Goal: Task Accomplishment & Management: Manage account settings

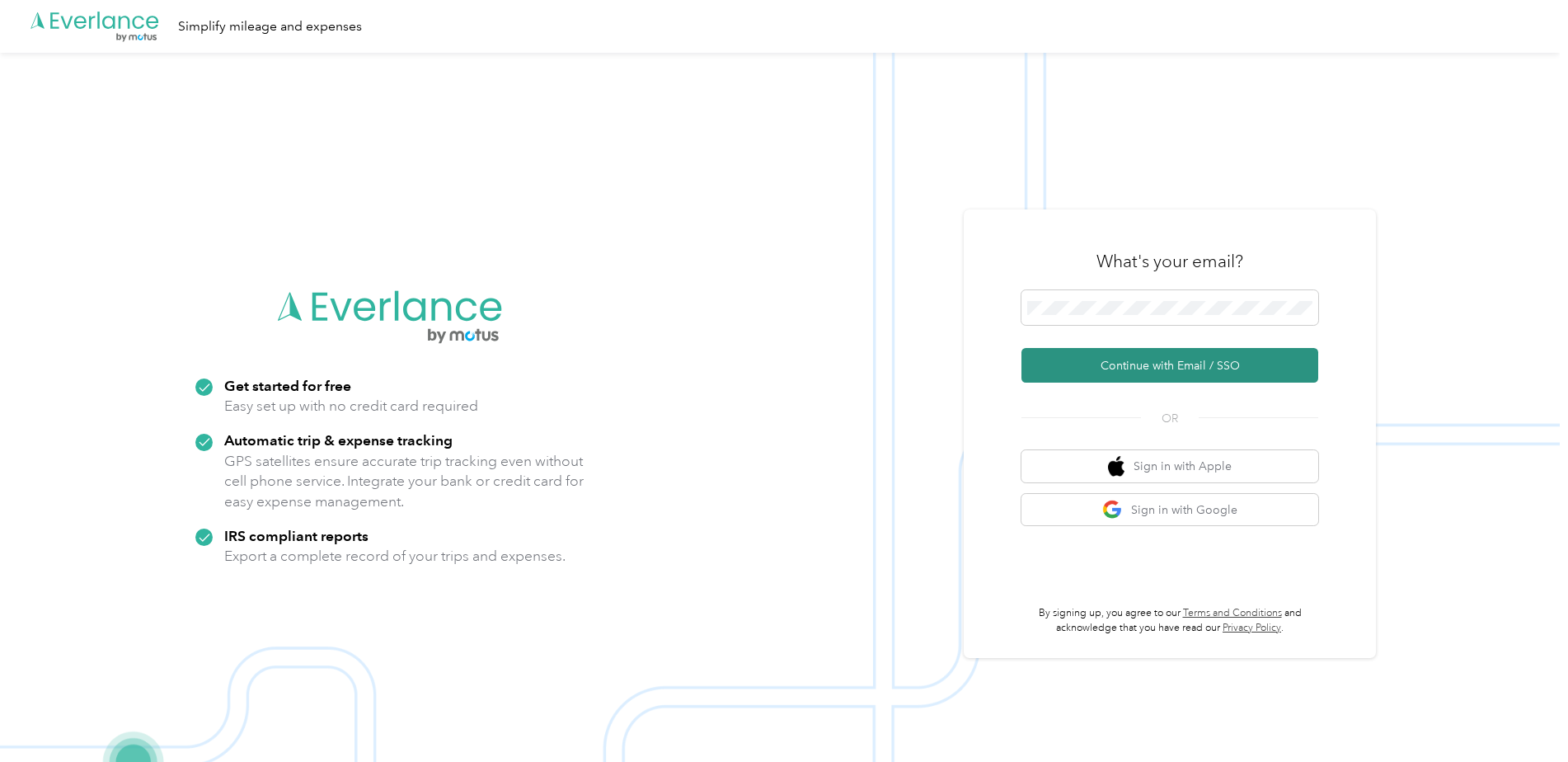
click at [1103, 370] on button "Continue with Email / SSO" at bounding box center [1170, 365] width 297 height 35
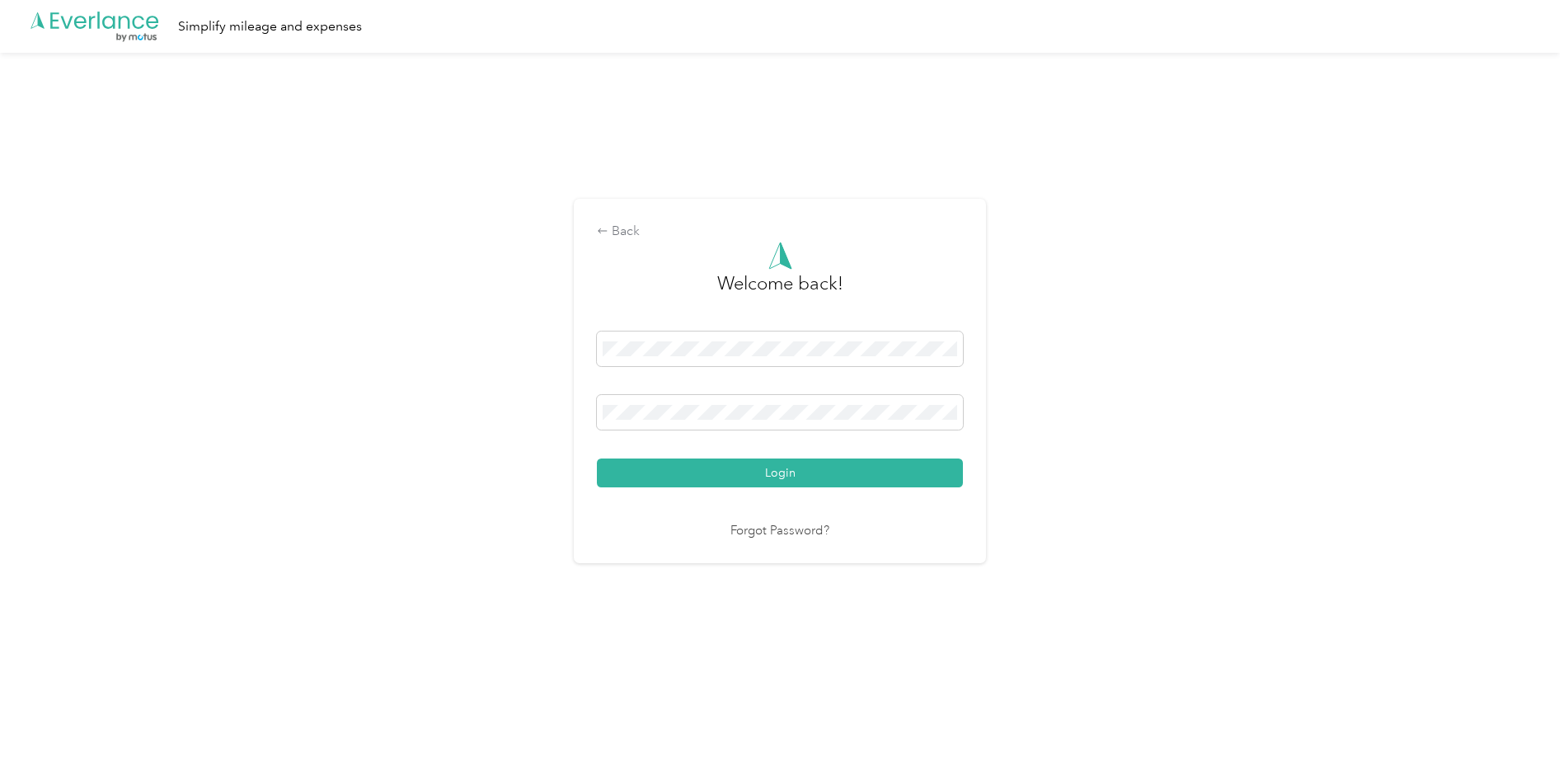
click at [597, 458] on button "Login" at bounding box center [780, 472] width 366 height 28
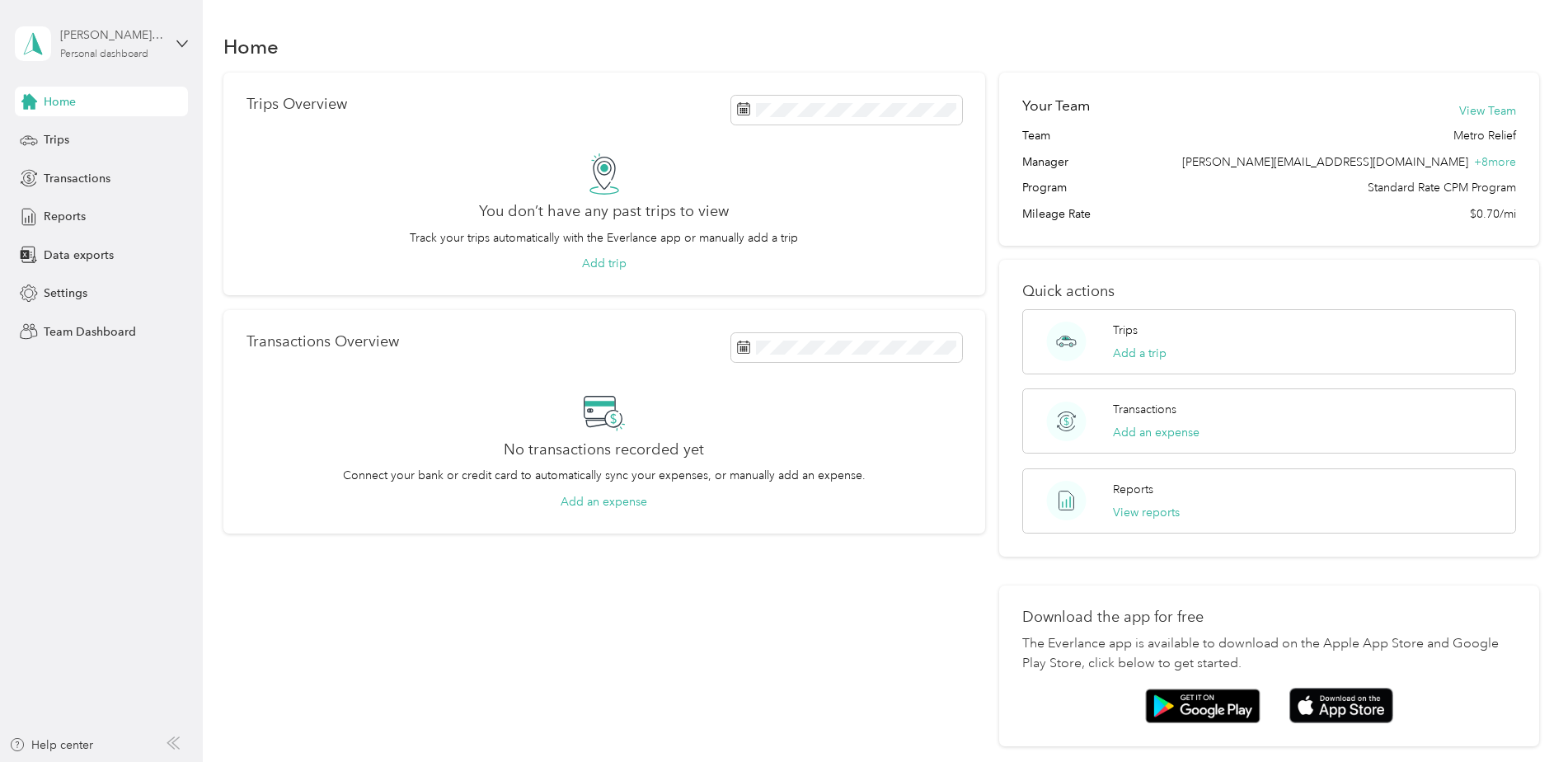
click at [99, 38] on div "[PERSON_NAME][EMAIL_ADDRESS][DOMAIN_NAME]" at bounding box center [112, 35] width 103 height 17
click at [88, 133] on div "Team dashboard" at bounding box center [73, 135] width 88 height 17
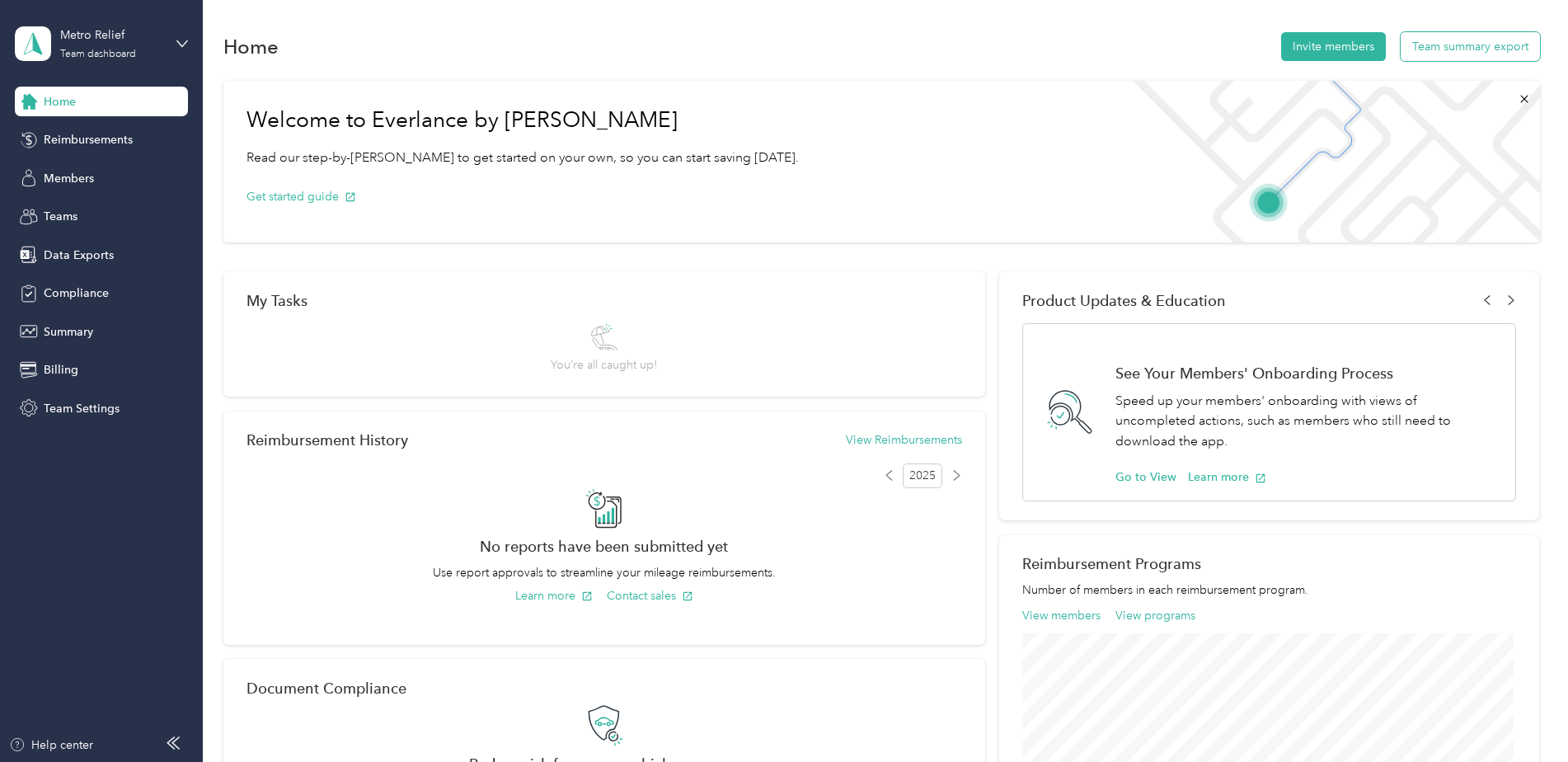
click at [1437, 43] on button "Team summary export" at bounding box center [1470, 46] width 140 height 28
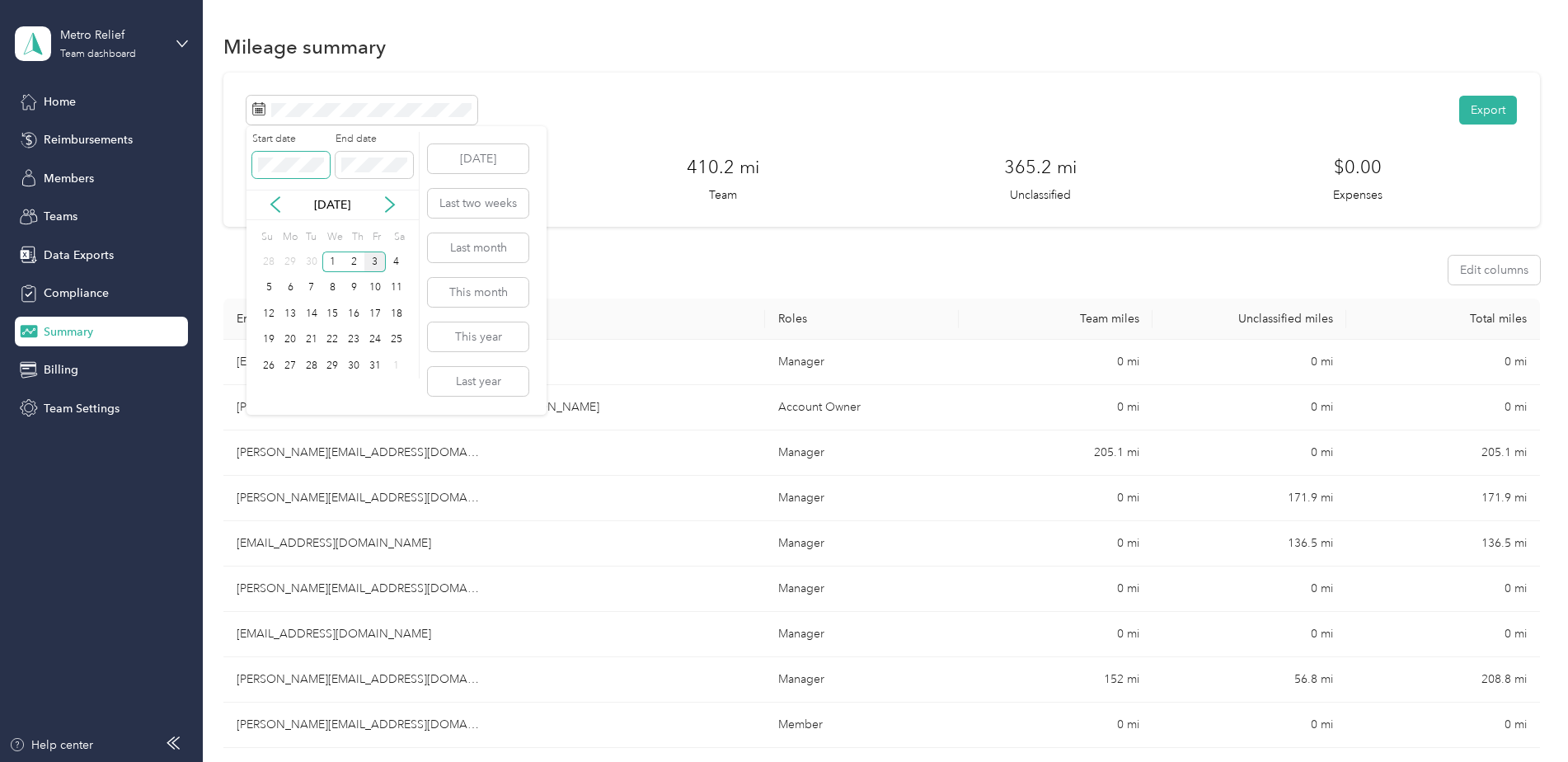
click at [256, 169] on span at bounding box center [291, 165] width 77 height 27
click at [275, 202] on icon at bounding box center [275, 205] width 8 height 15
click at [275, 201] on icon at bounding box center [275, 205] width 8 height 15
click at [274, 201] on icon at bounding box center [275, 205] width 17 height 17
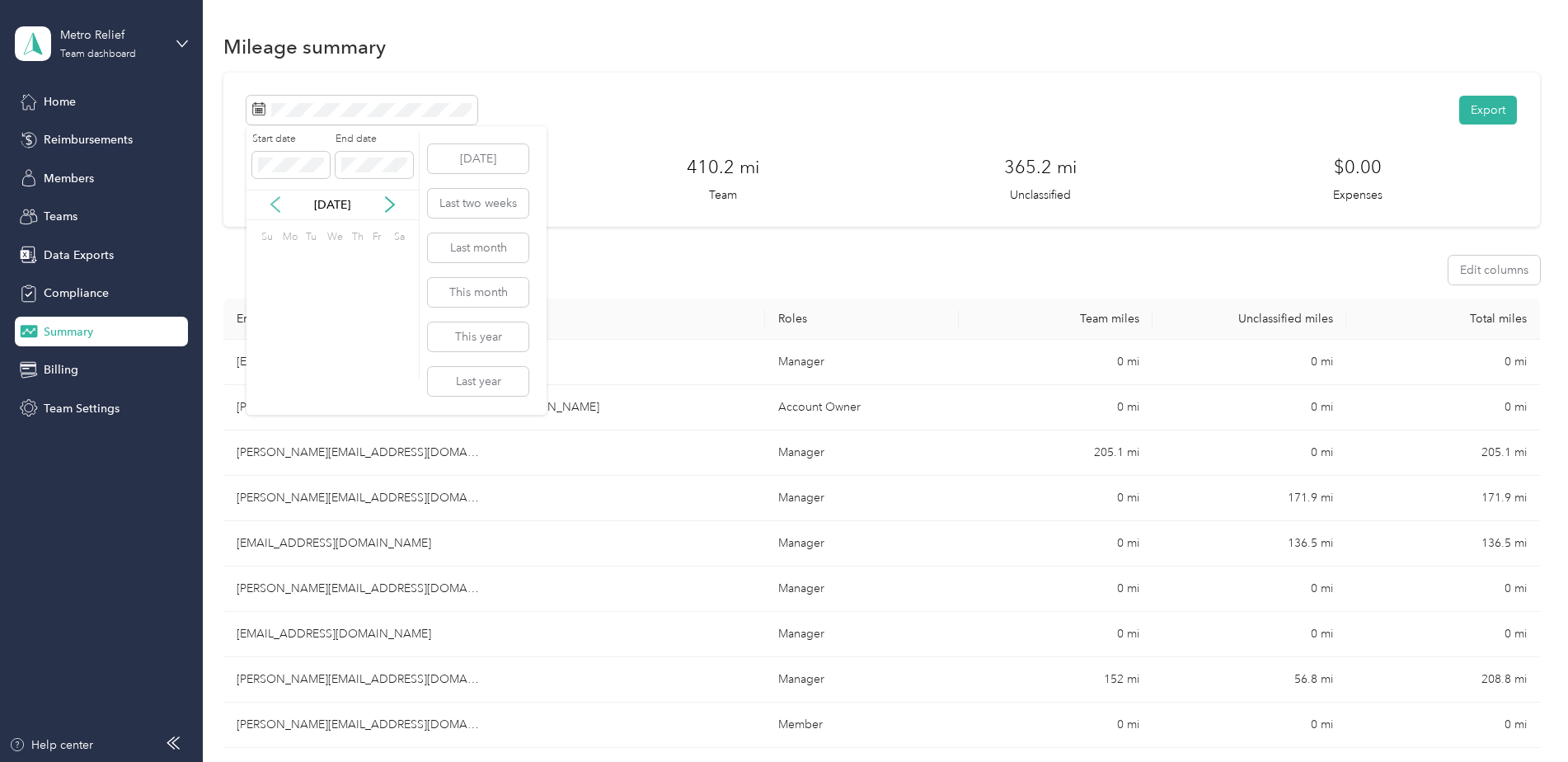
click at [274, 201] on icon at bounding box center [275, 205] width 17 height 17
click at [273, 201] on icon at bounding box center [275, 205] width 17 height 17
click at [384, 205] on icon at bounding box center [390, 205] width 17 height 17
click at [352, 269] on div "1" at bounding box center [354, 261] width 21 height 20
click at [333, 208] on p "[DATE]" at bounding box center [333, 205] width 69 height 17
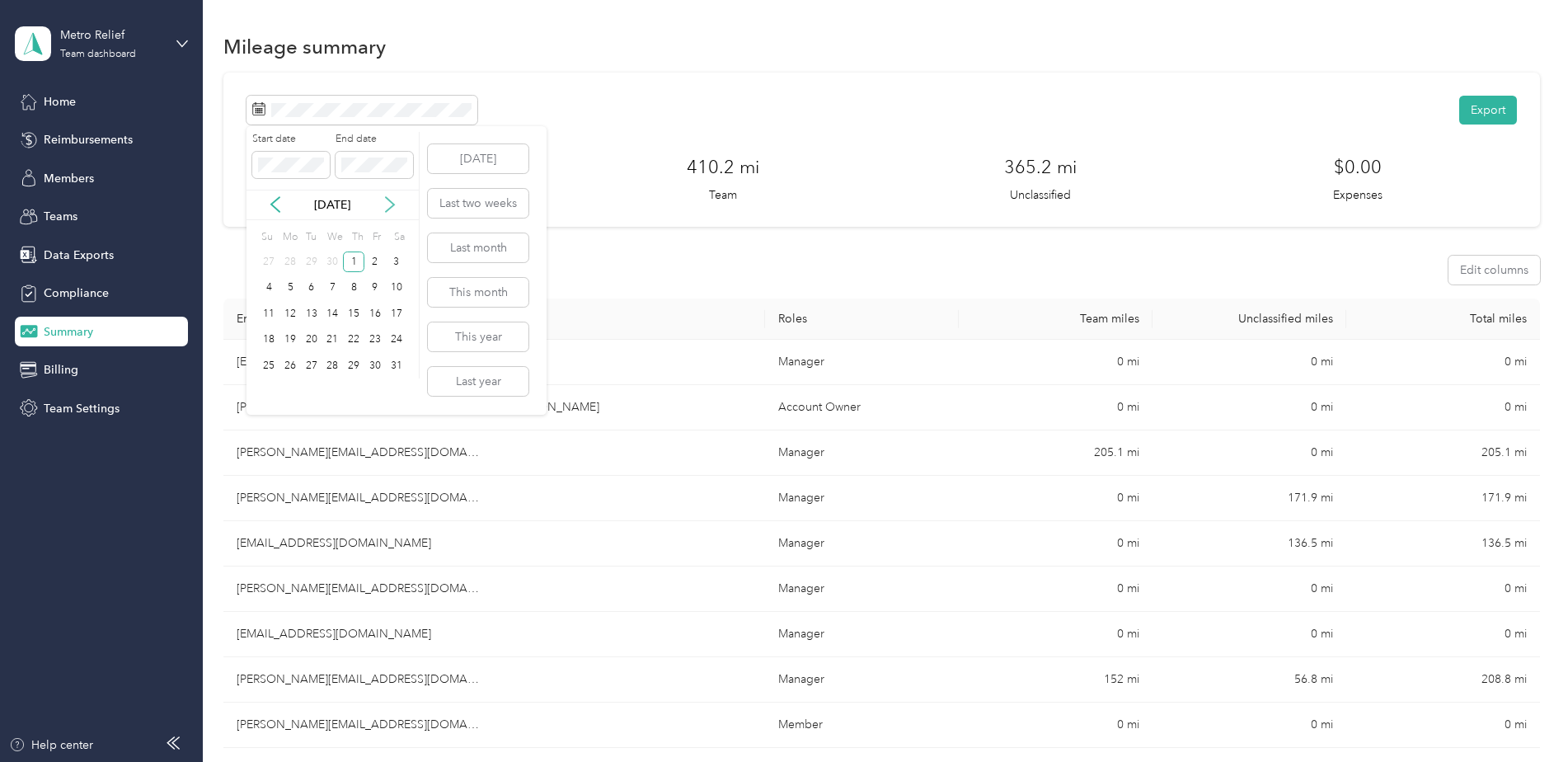
click at [390, 205] on icon at bounding box center [390, 205] width 17 height 17
click at [317, 365] on div "30" at bounding box center [311, 365] width 21 height 20
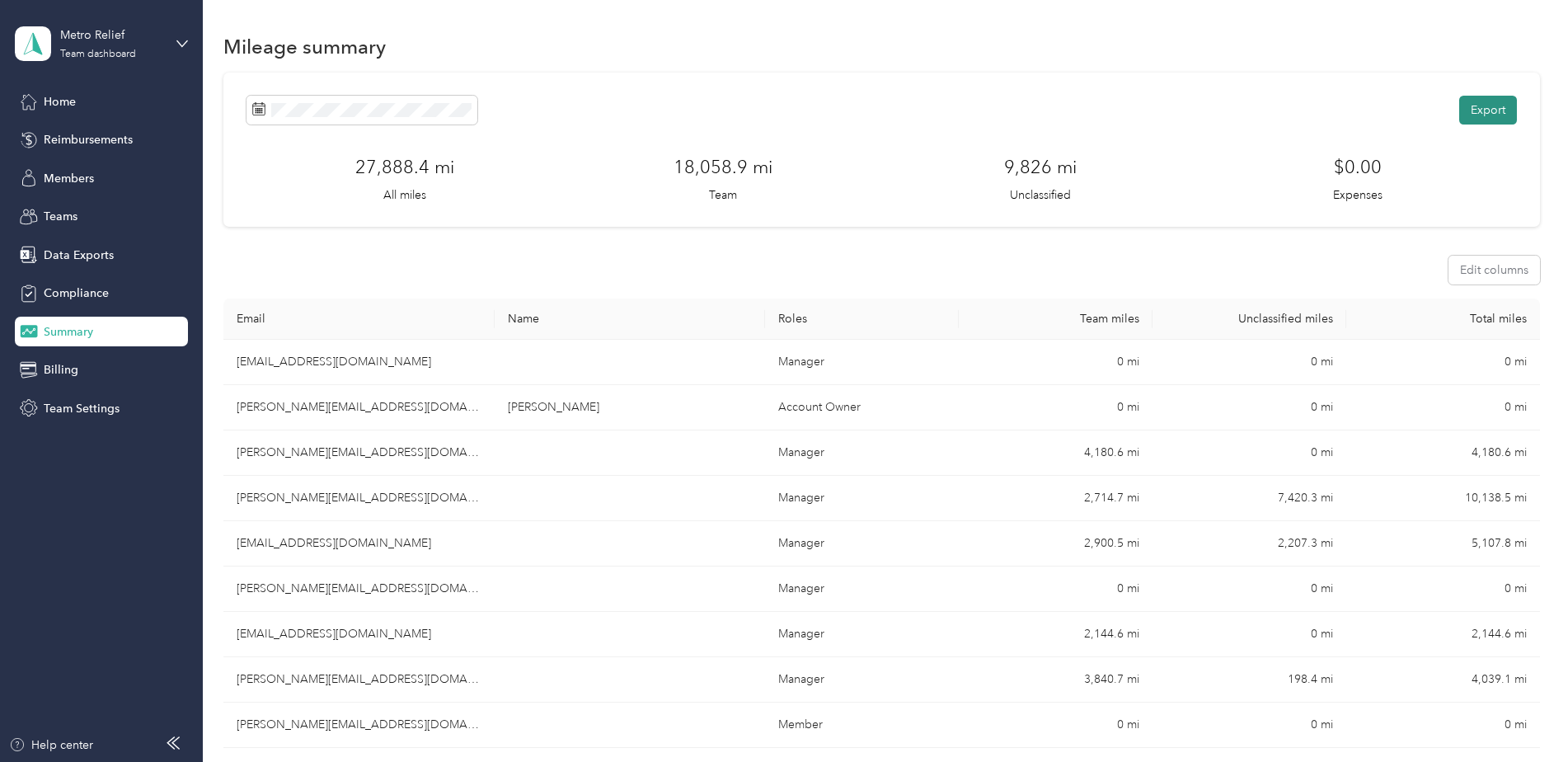
click at [1473, 110] on button "Export" at bounding box center [1488, 110] width 58 height 28
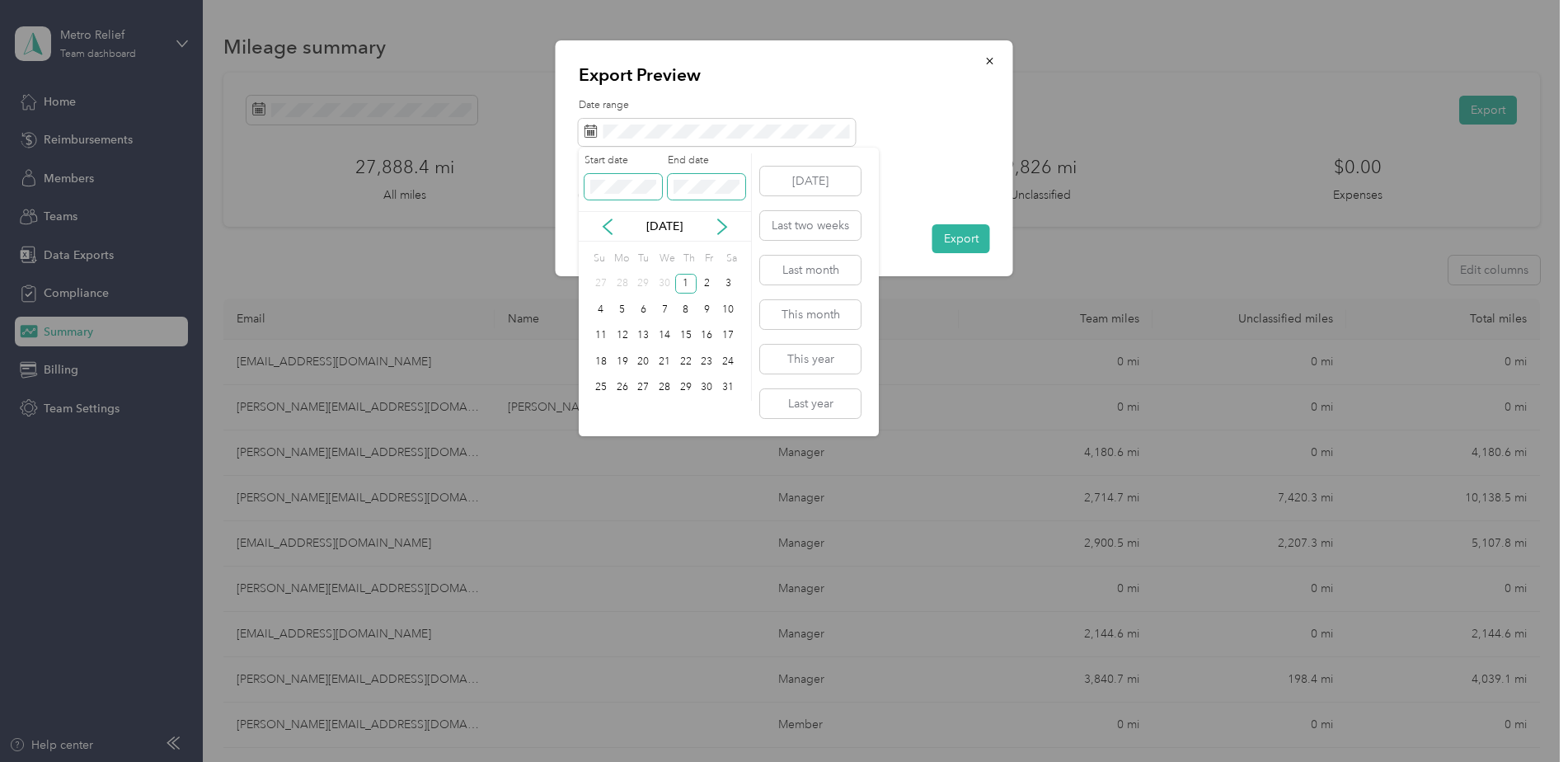
click at [651, 183] on div "Start date End date" at bounding box center [665, 181] width 173 height 58
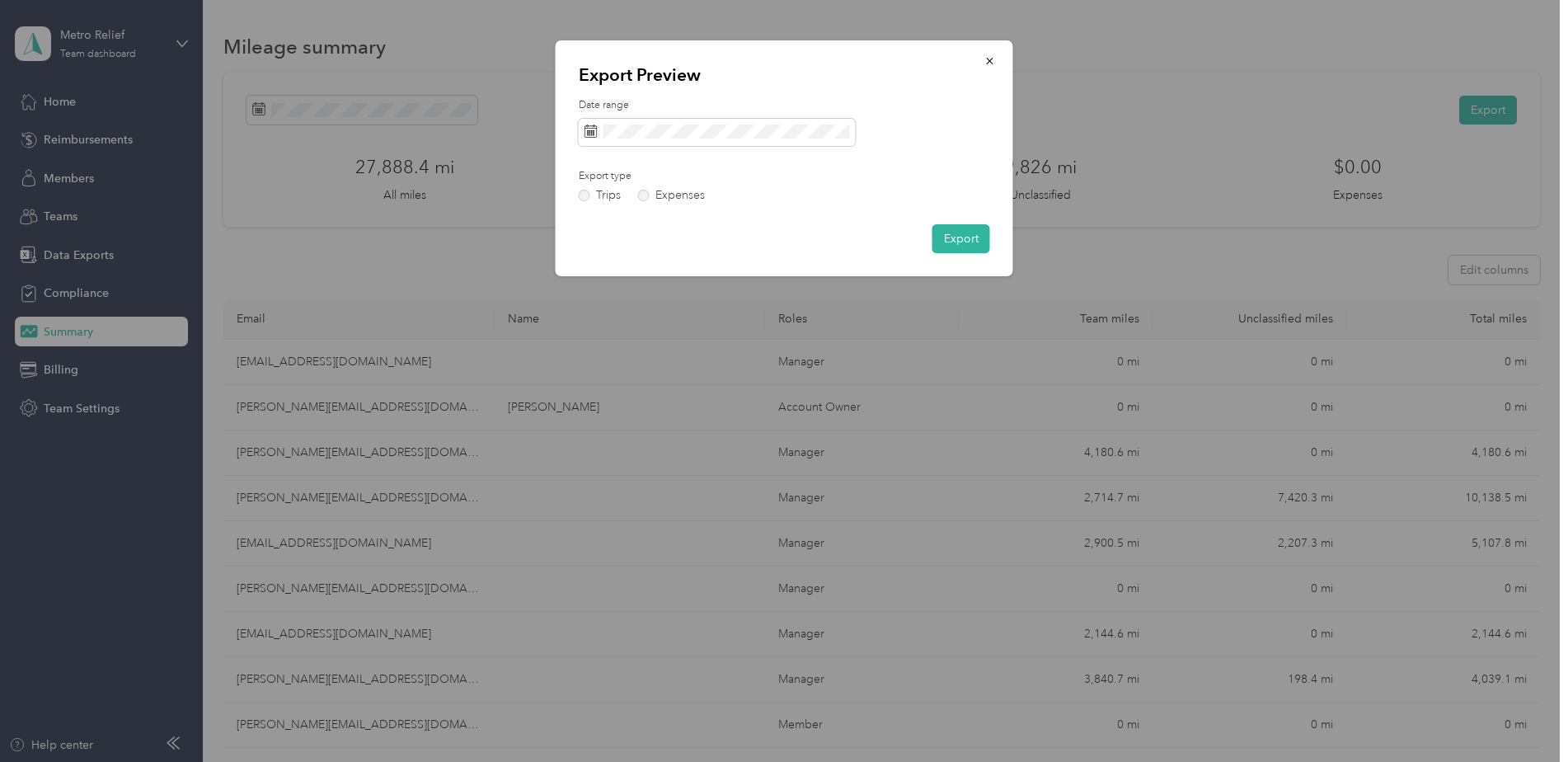
click at [916, 175] on div "Date range Export type Trips Expenses Export" at bounding box center [784, 175] width 412 height 155
click at [958, 243] on button "Export" at bounding box center [961, 238] width 58 height 28
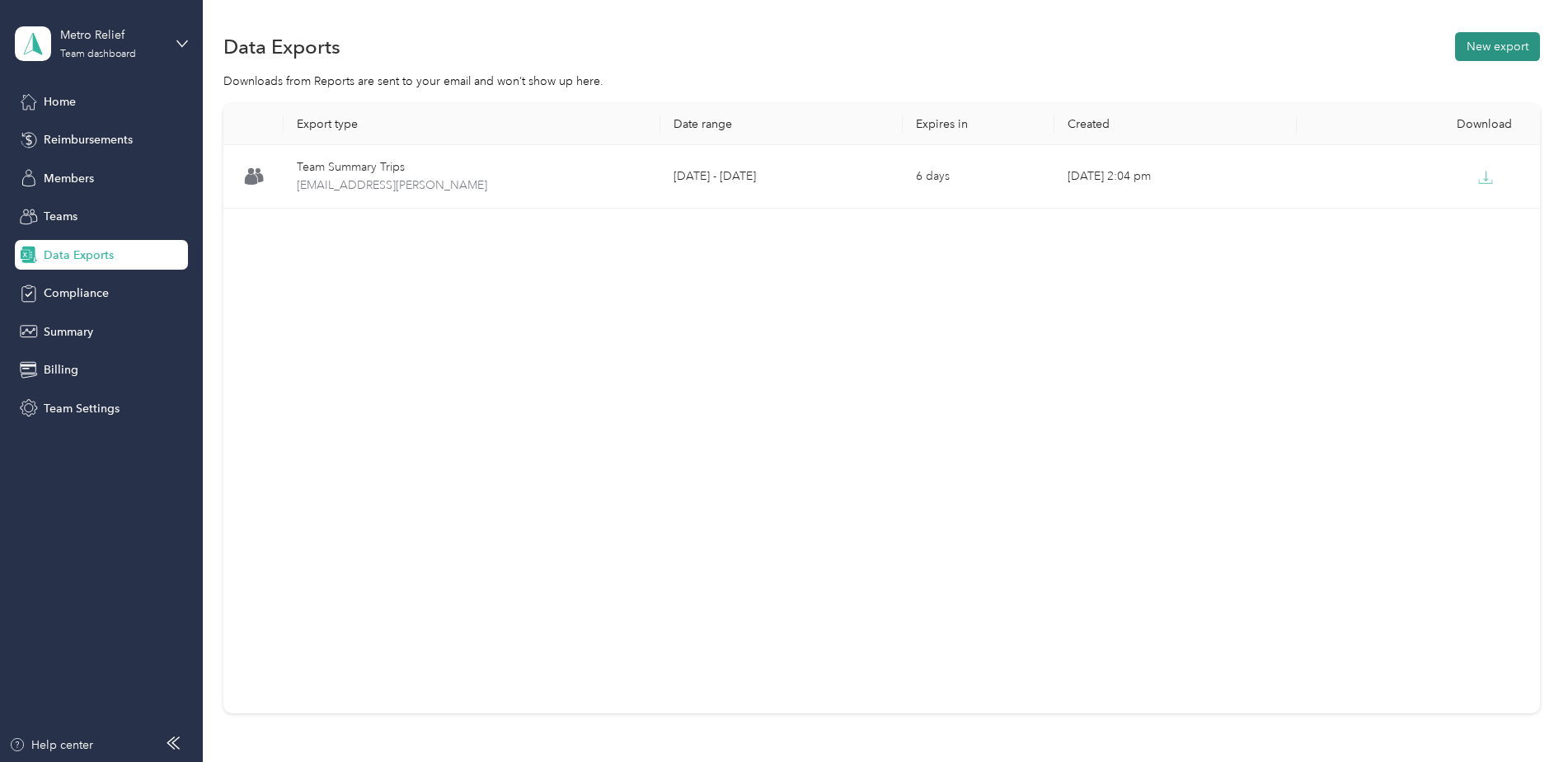
click at [1478, 42] on button "New export" at bounding box center [1497, 46] width 84 height 28
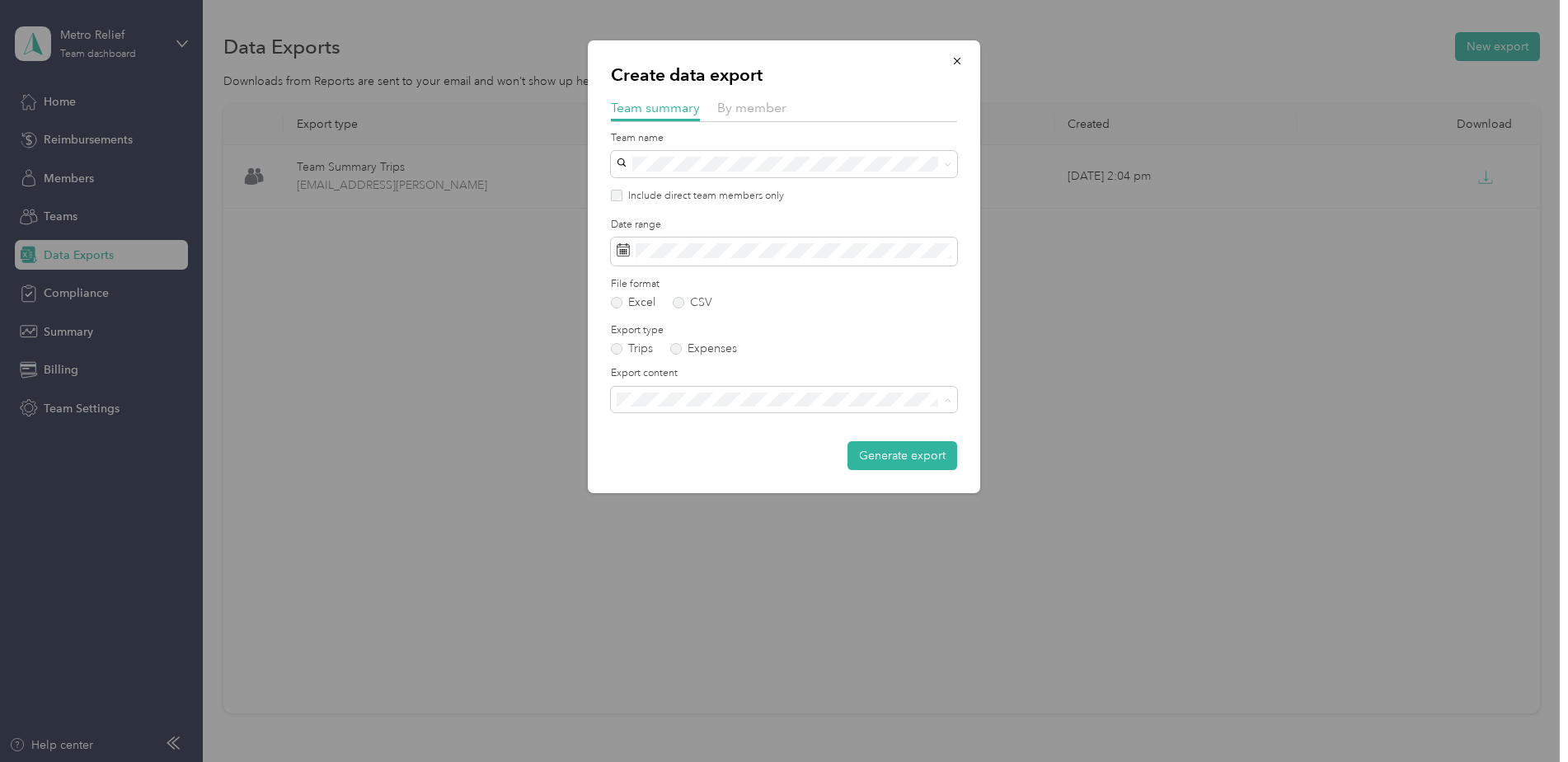
click at [666, 457] on li "Summary and full trips list" at bounding box center [784, 457] width 346 height 28
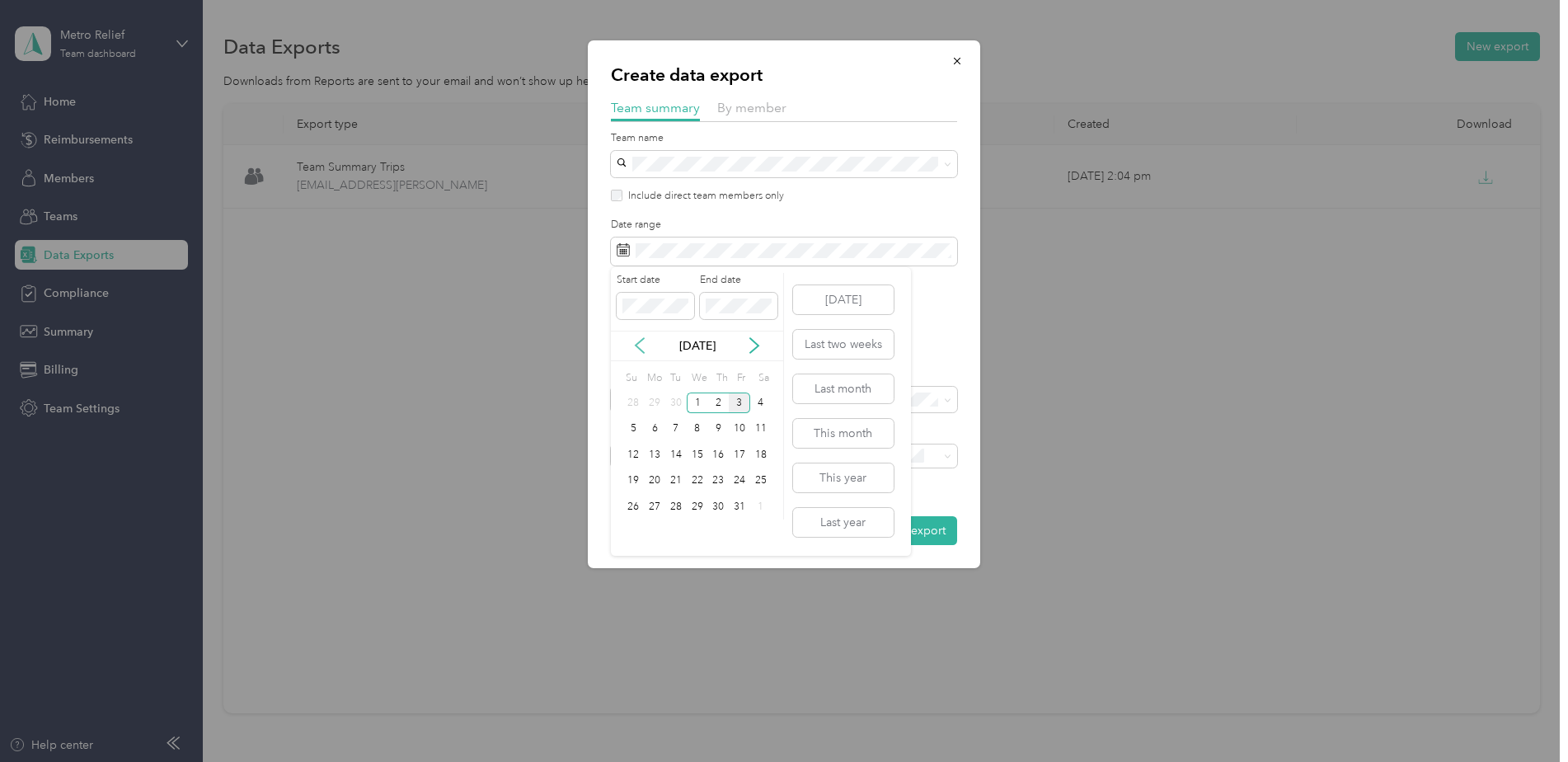
click at [640, 346] on icon at bounding box center [639, 345] width 17 height 17
click at [639, 346] on icon at bounding box center [639, 345] width 17 height 17
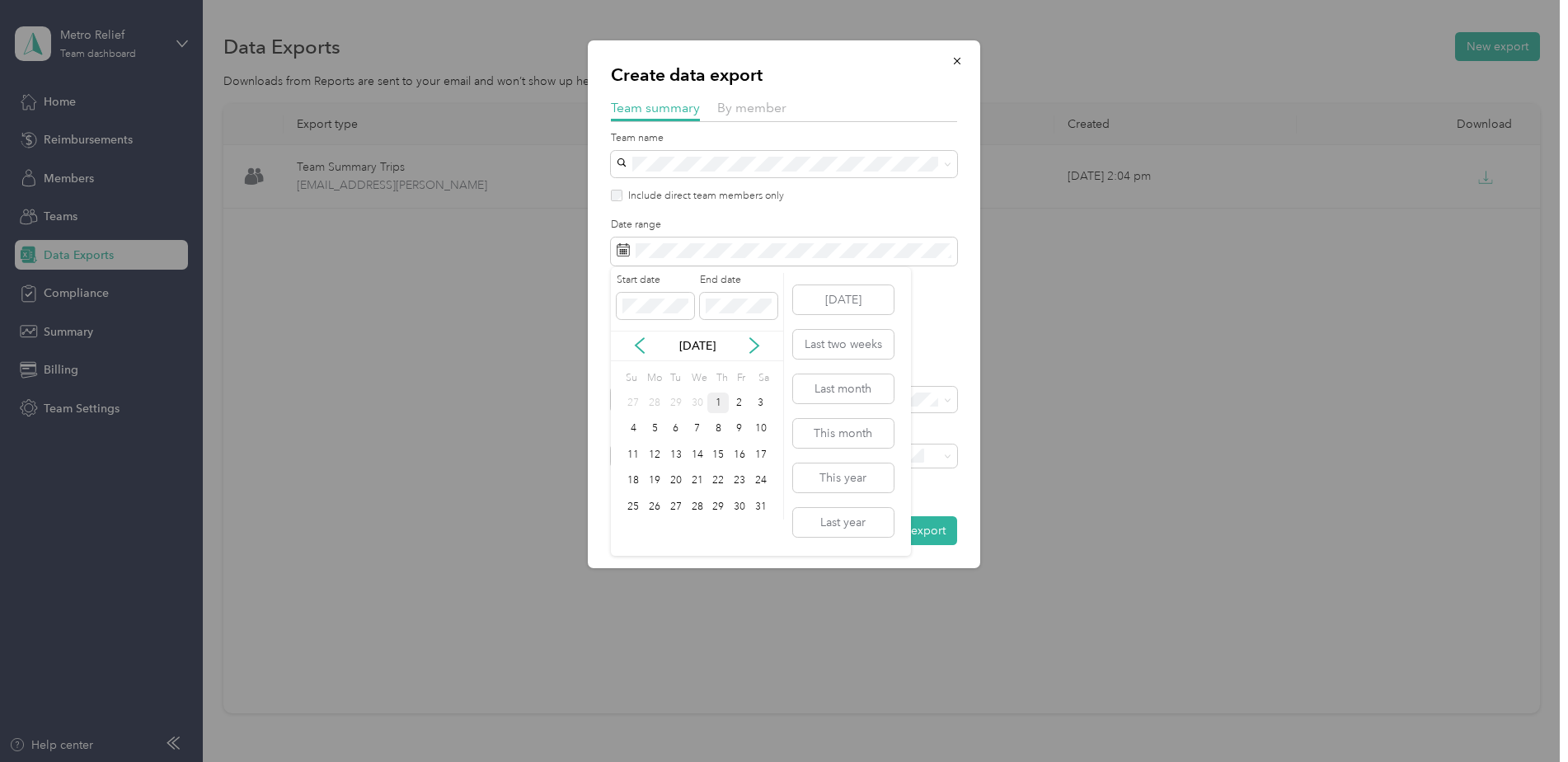
click at [720, 405] on div "1" at bounding box center [718, 402] width 21 height 20
click at [710, 345] on p "[DATE]" at bounding box center [697, 345] width 69 height 17
click at [748, 347] on icon at bounding box center [754, 345] width 17 height 17
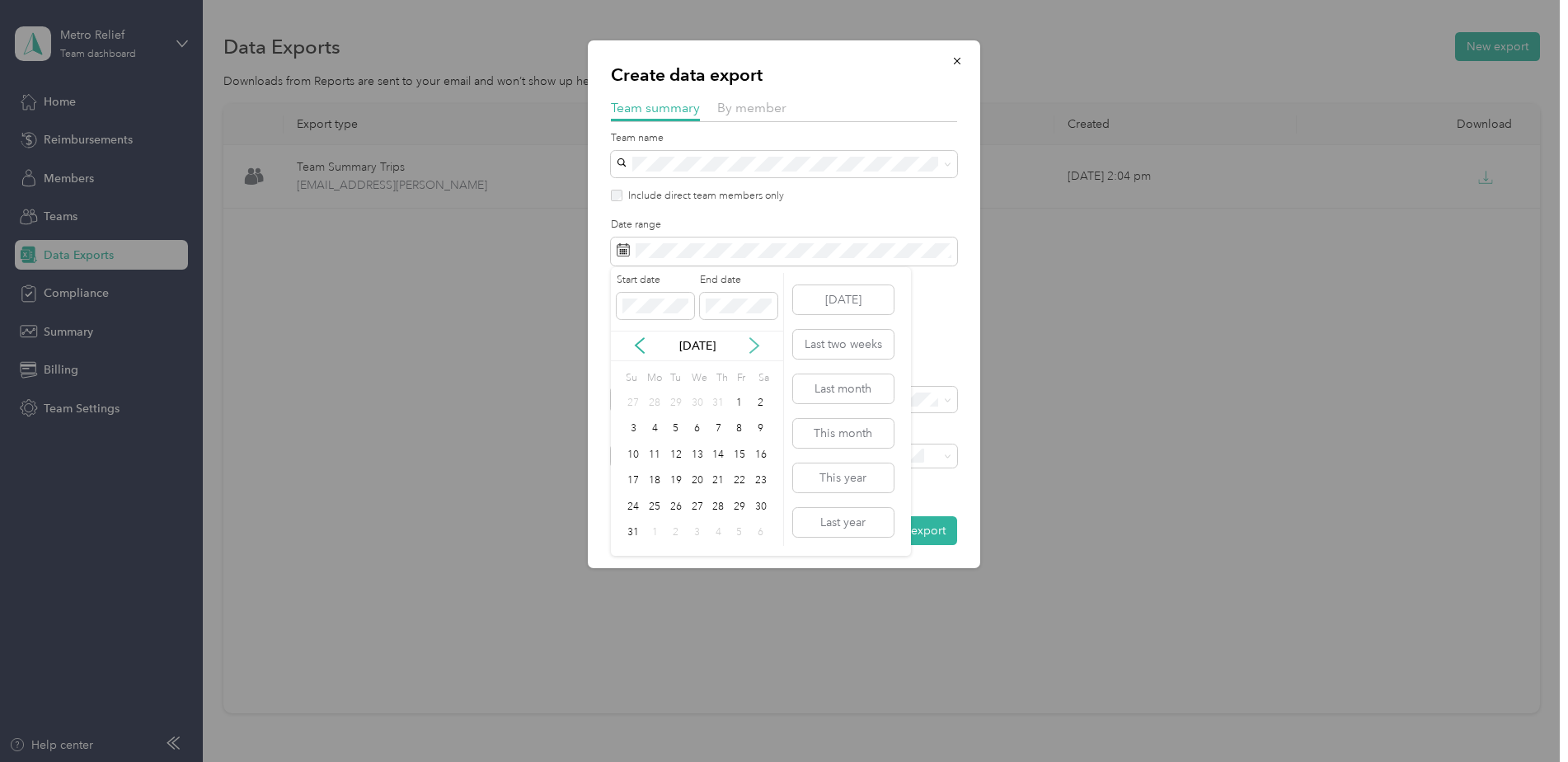
click at [748, 347] on icon at bounding box center [754, 345] width 17 height 17
click at [677, 508] on div "30" at bounding box center [676, 506] width 21 height 20
click at [774, 108] on span "By member" at bounding box center [752, 108] width 69 height 16
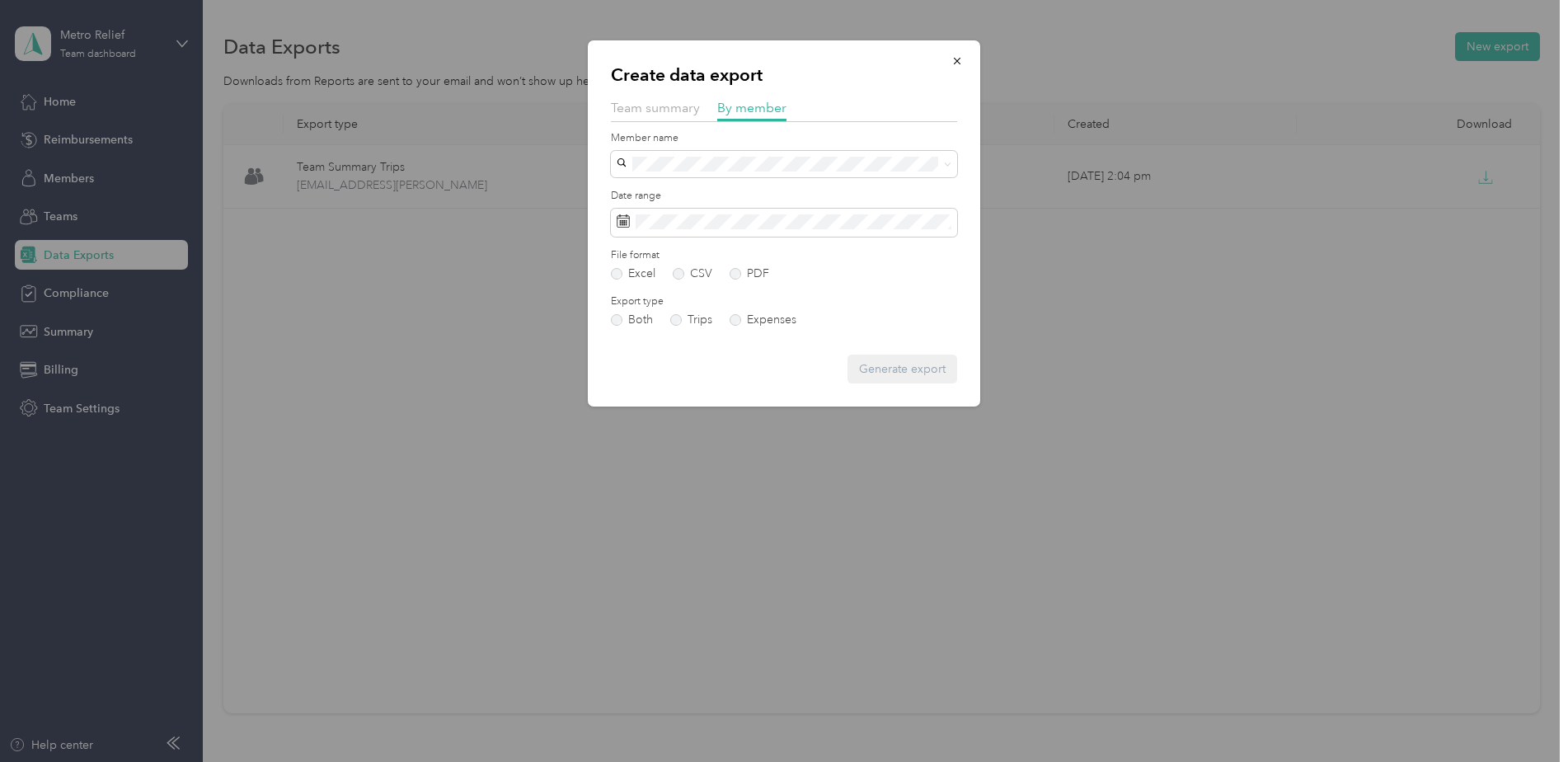
click at [662, 277] on span "[EMAIL_ADDRESS][DOMAIN_NAME]" at bounding box center [720, 275] width 195 height 14
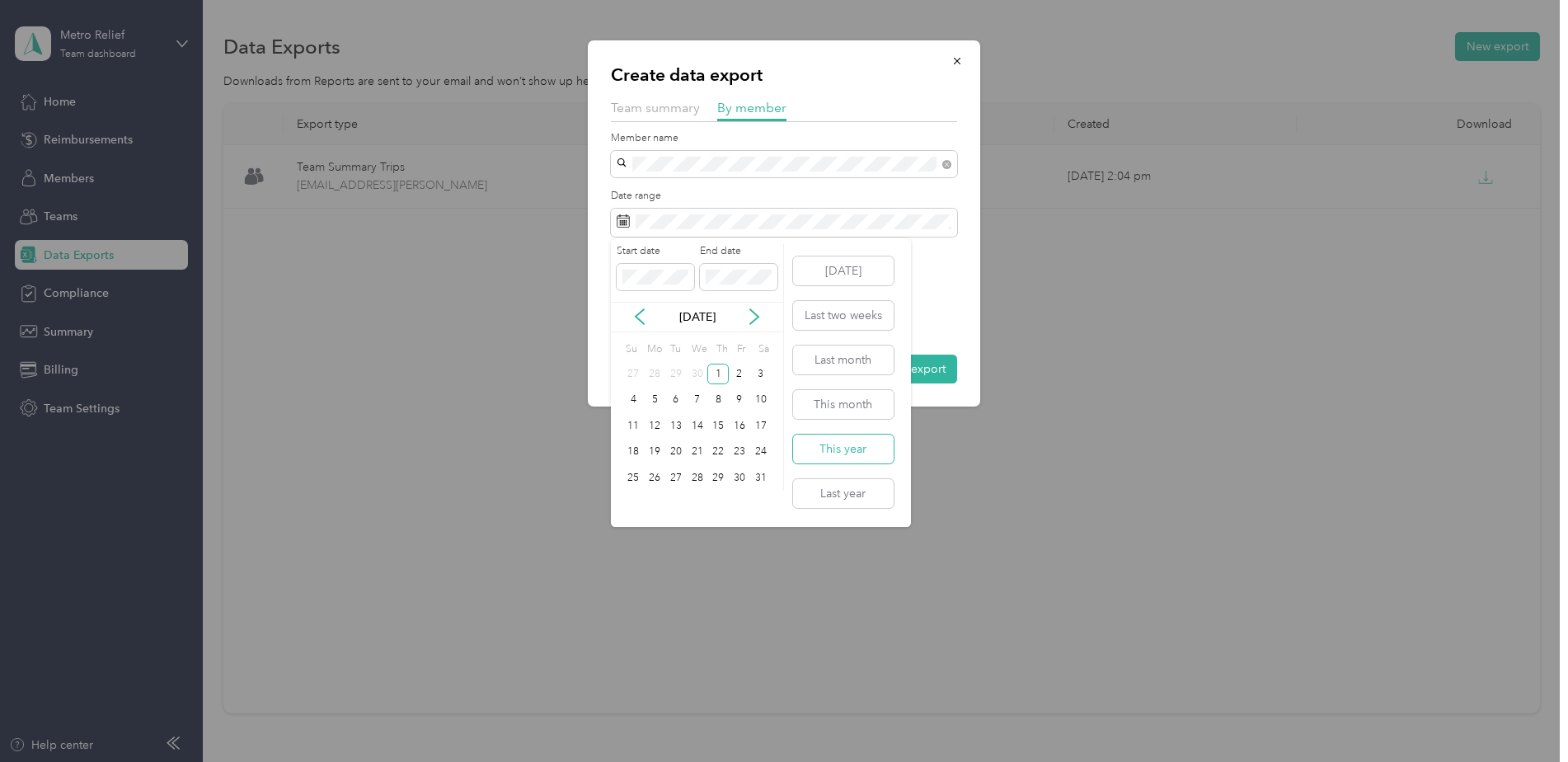
click at [820, 451] on button "This year" at bounding box center [843, 449] width 101 height 28
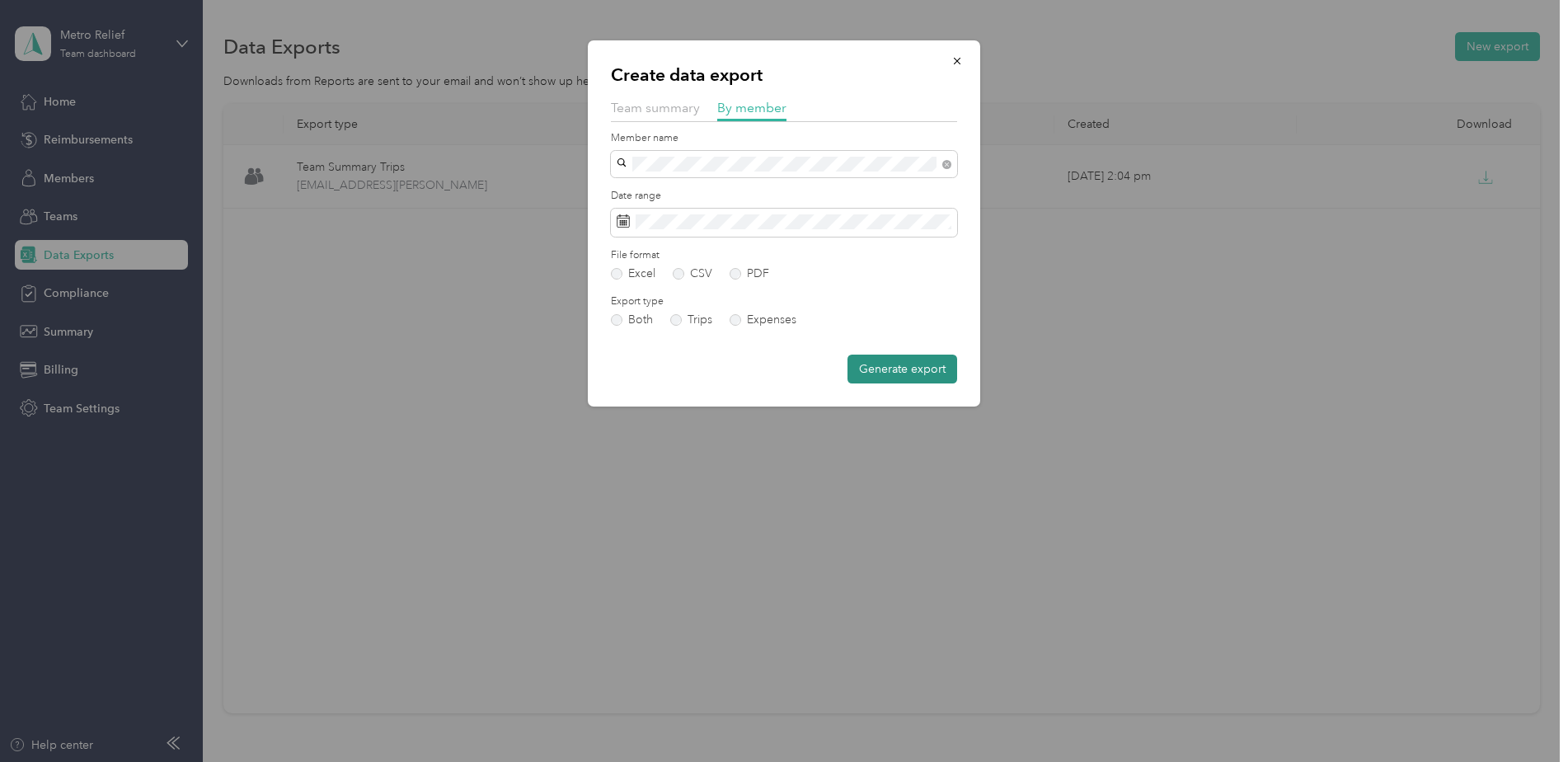
click at [888, 371] on button "Generate export" at bounding box center [902, 369] width 109 height 28
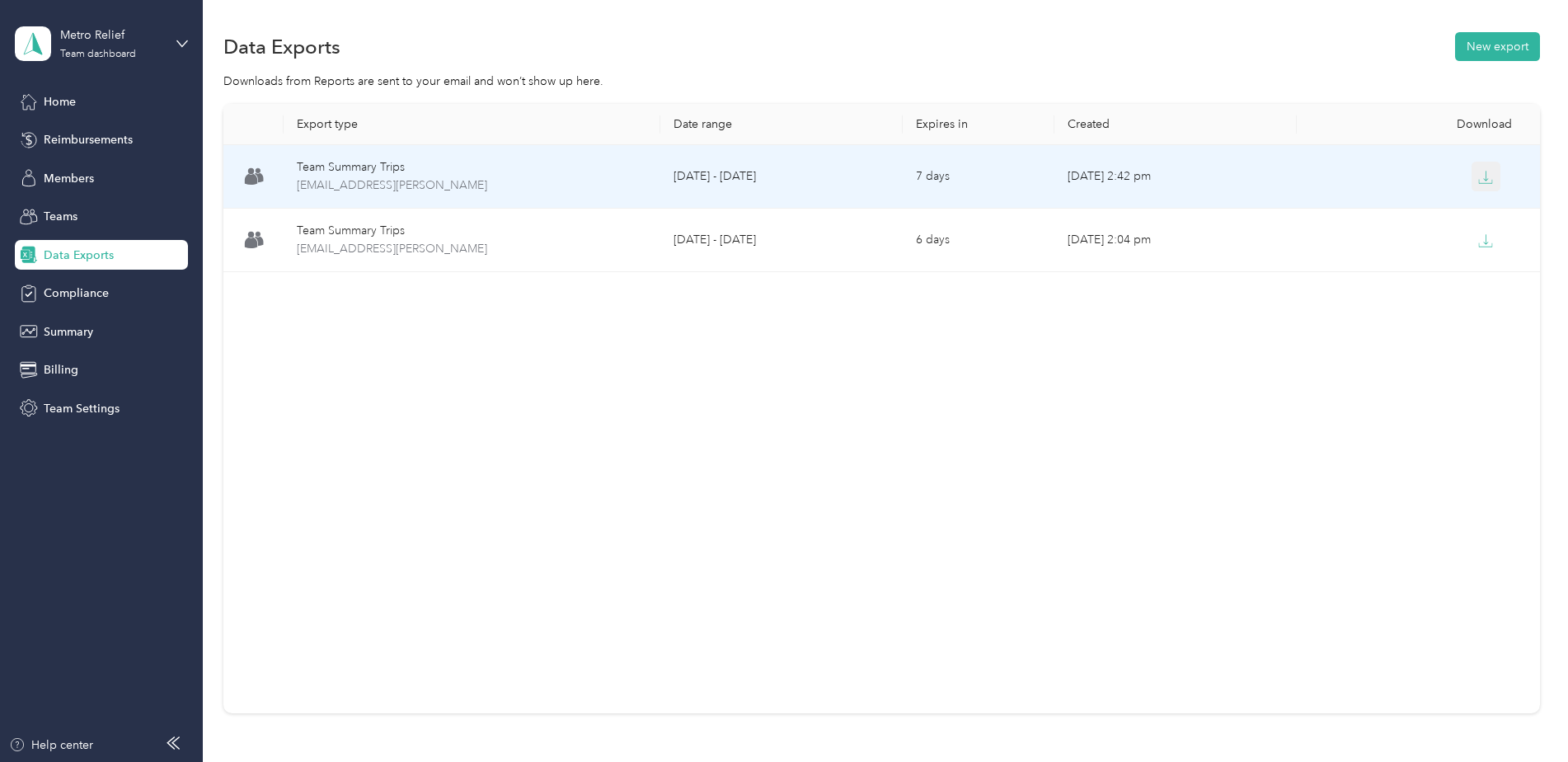
click at [1480, 171] on icon "button" at bounding box center [1485, 177] width 15 height 15
